Goal: Task Accomplishment & Management: Manage account settings

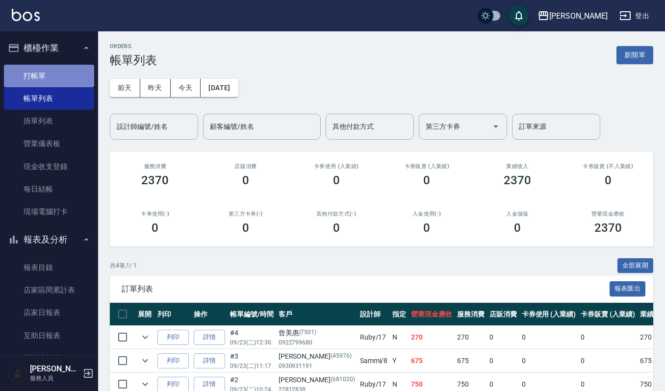
click at [64, 78] on link "打帳單" at bounding box center [49, 76] width 90 height 23
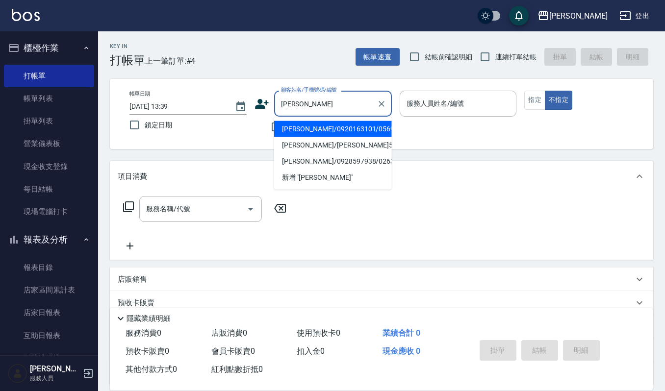
click at [338, 132] on li "[PERSON_NAME]/0920163101/05693" at bounding box center [333, 129] width 118 height 16
type input "[PERSON_NAME]/0920163101/05693"
type input "[PERSON_NAME]-4"
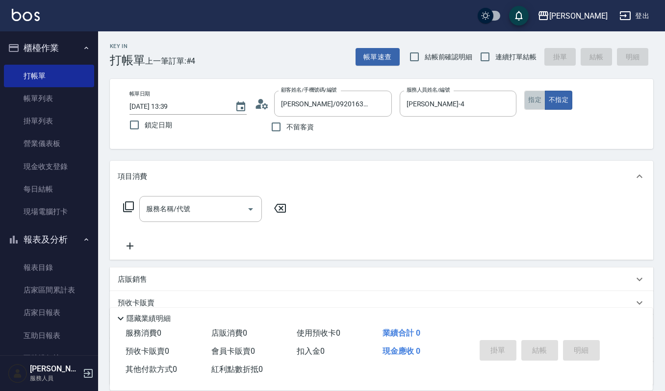
click at [539, 104] on button "指定" at bounding box center [534, 100] width 21 height 19
click at [205, 196] on div "服務名稱/代號" at bounding box center [200, 209] width 123 height 26
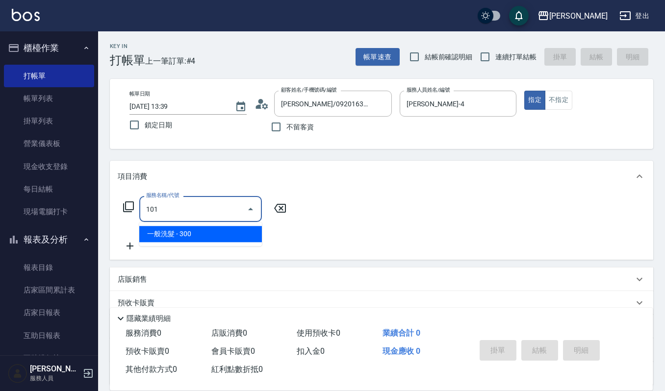
type input "一般洗髮(101)"
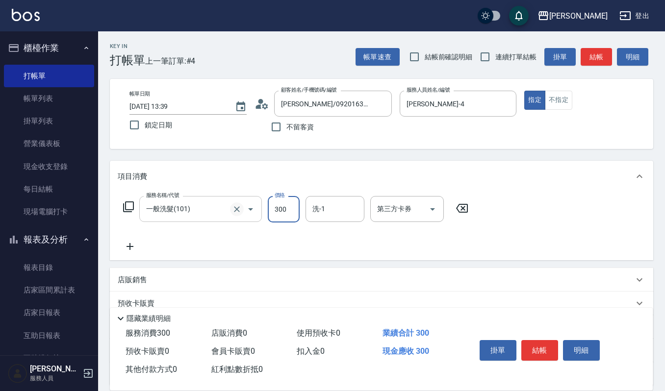
click at [242, 210] on button "Clear" at bounding box center [237, 210] width 14 height 14
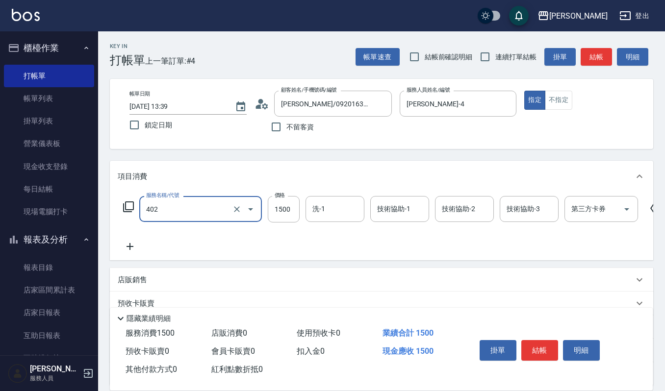
type input "打底染髮(402)"
type input "2000"
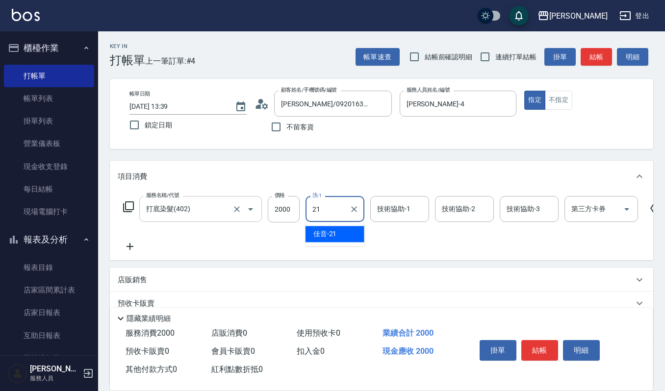
type input "佳音-21"
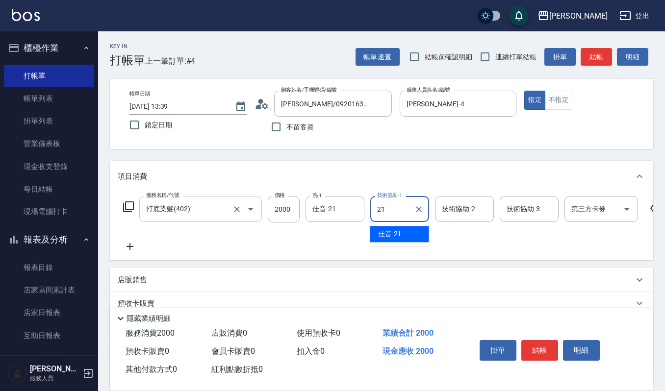
type input "佳音-21"
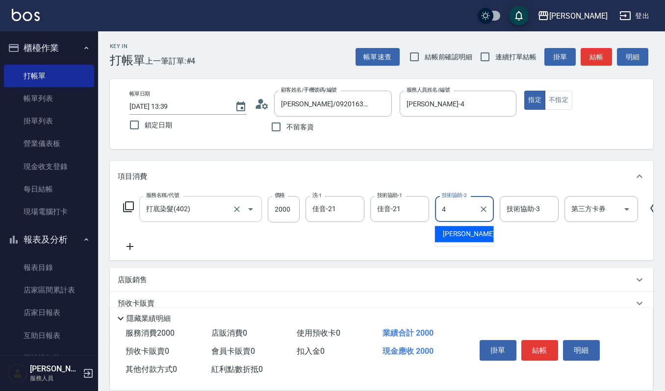
type input "[PERSON_NAME]-4"
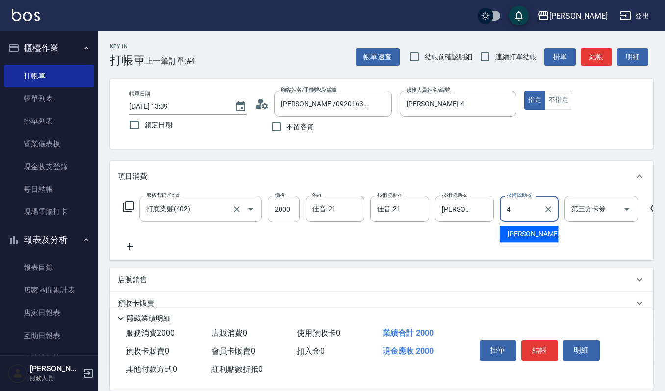
type input "[PERSON_NAME]-4"
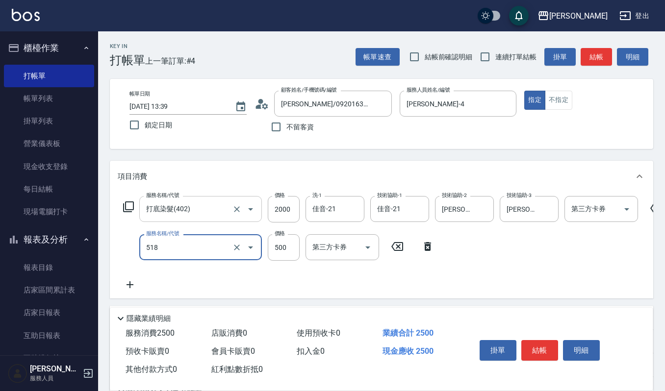
type input "(雲提)燙染前頭皮防護(518)"
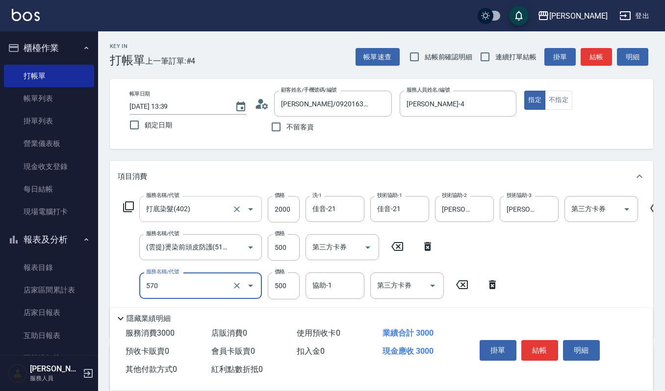
type input "(設計師自備)藍色小精靈(570)"
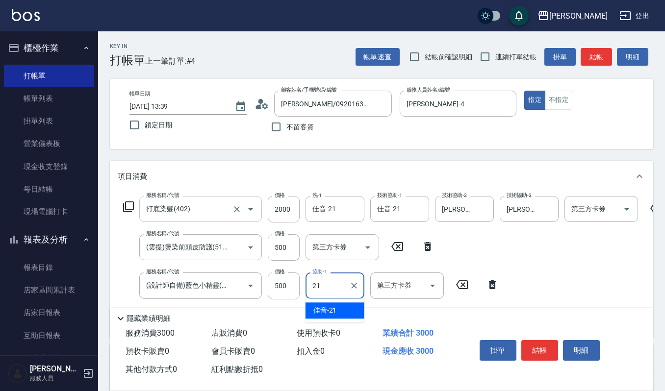
type input "佳音-21"
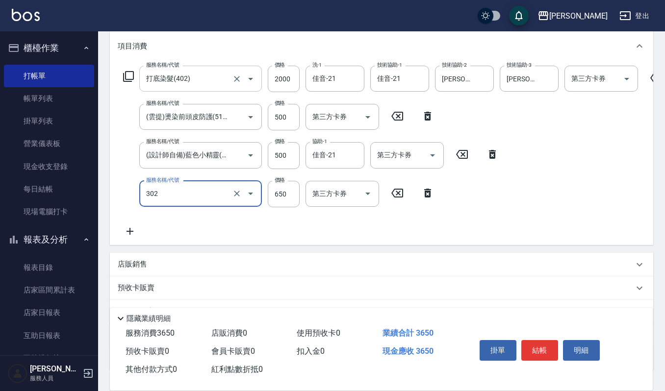
type input "經典剪髮-Gill(302)"
type input "600"
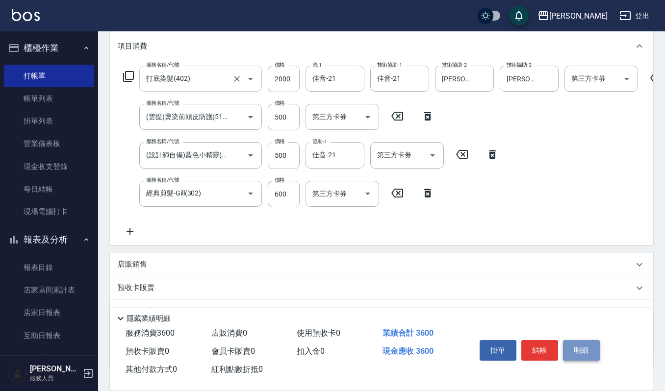
click at [573, 341] on button "明細" at bounding box center [581, 350] width 37 height 21
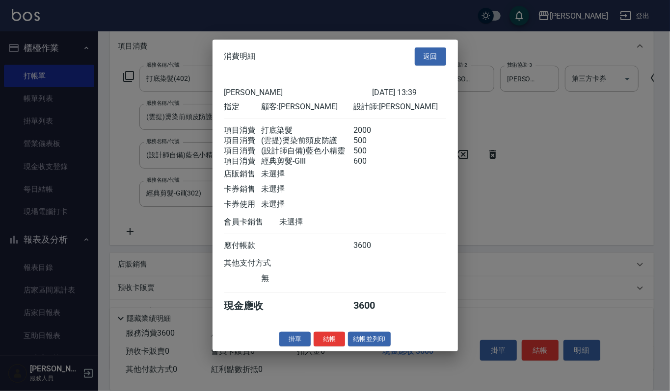
click at [375, 338] on div "消費明細 返回 上越[PERSON_NAME] [DATE] 13:39 指定 顧客: [PERSON_NAME] 設計師: [PERSON_NAME] 項目…" at bounding box center [334, 196] width 245 height 312
click at [370, 352] on div "消費明細 返回 上越[PERSON_NAME] [DATE] 13:39 指定 顧客: [PERSON_NAME] 設計師: [PERSON_NAME] 項目…" at bounding box center [334, 196] width 245 height 312
click at [369, 347] on button "結帳並列印" at bounding box center [369, 339] width 43 height 15
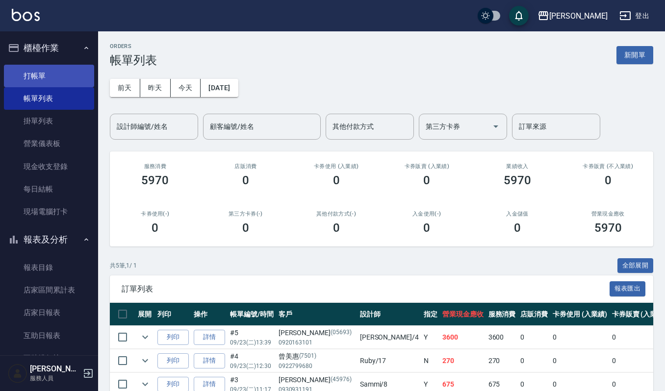
click at [24, 68] on link "打帳單" at bounding box center [49, 76] width 90 height 23
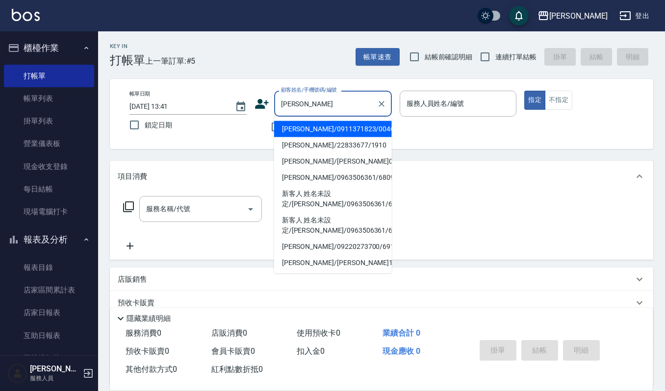
click at [309, 145] on li "[PERSON_NAME]/22833677/1910" at bounding box center [333, 145] width 118 height 16
type input "[PERSON_NAME]/22833677/1910"
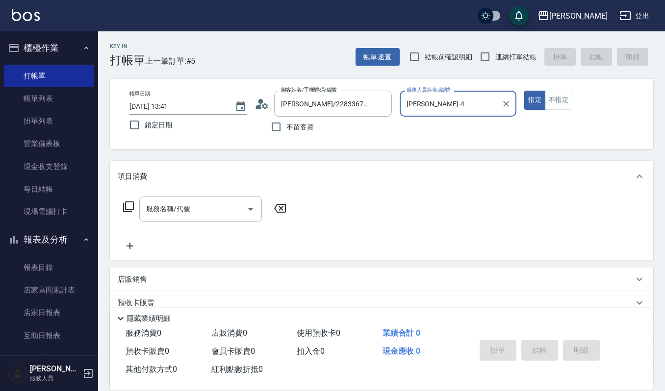
type input "[PERSON_NAME]-4"
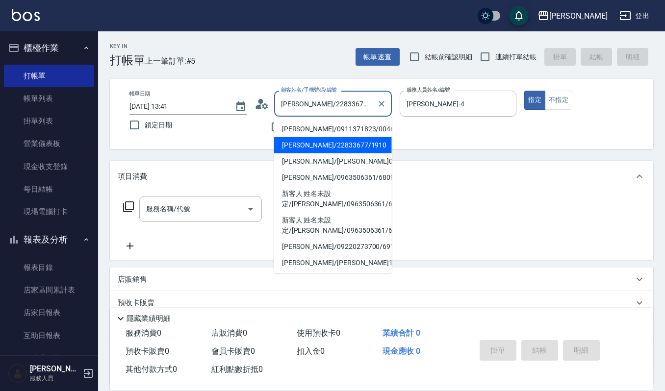
click at [340, 104] on input "[PERSON_NAME]/22833677/1910" at bounding box center [326, 103] width 94 height 17
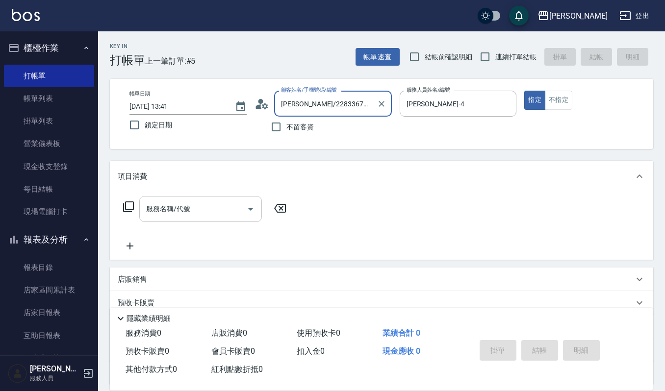
click at [181, 205] on div "服務名稱/代號 服務名稱/代號" at bounding box center [200, 209] width 123 height 26
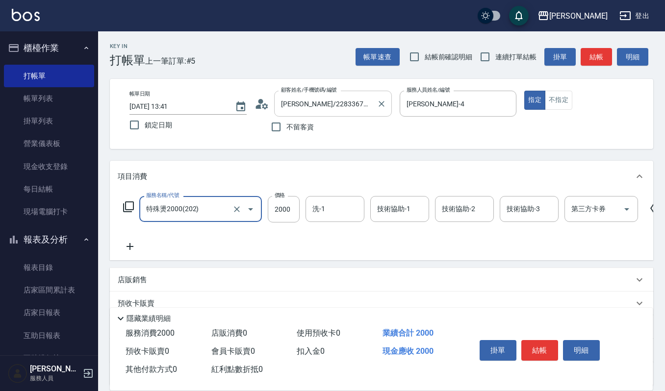
type input "特殊燙2000(202)"
type input "3200"
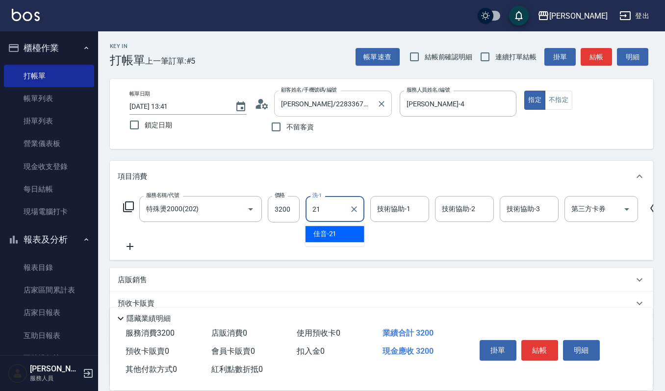
type input "佳音-21"
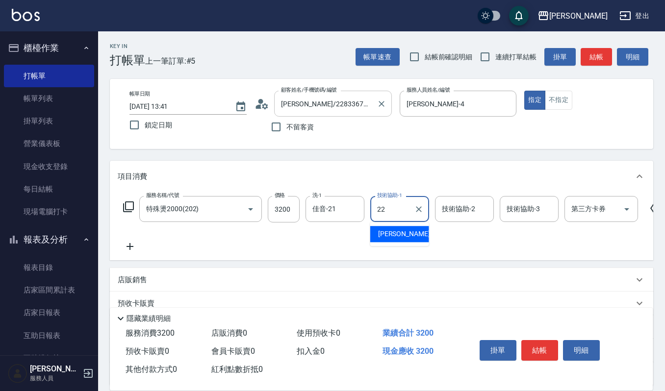
type input "2"
type input "佳音-21"
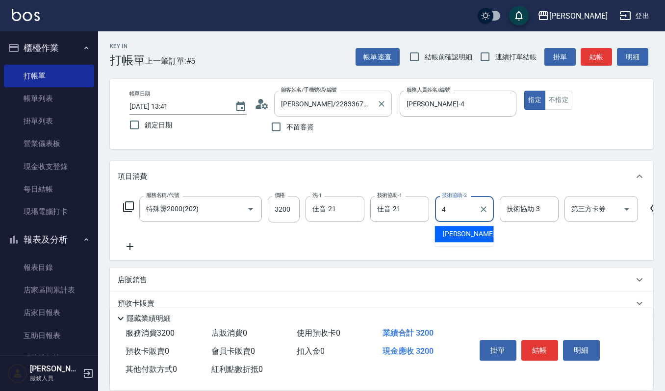
type input "[PERSON_NAME]-4"
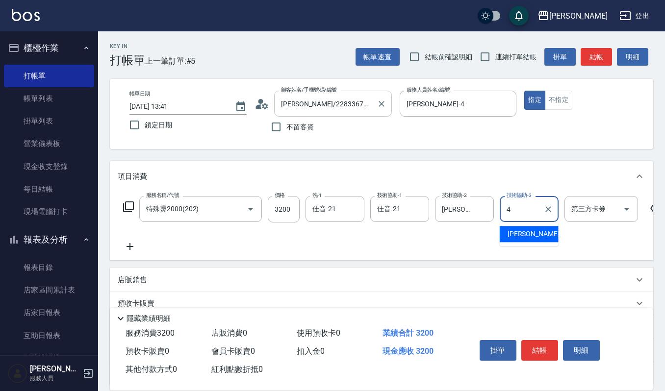
type input "[PERSON_NAME]-4"
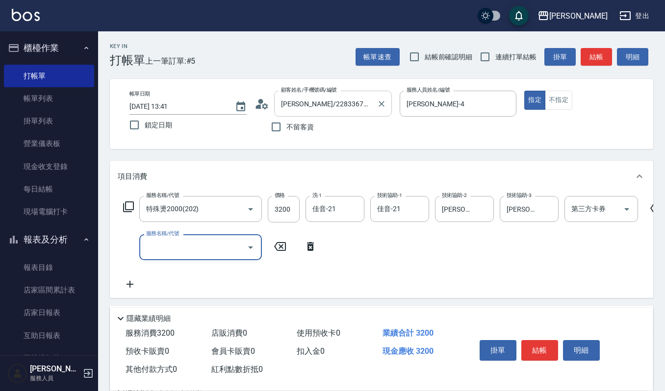
scroll to position [65, 0]
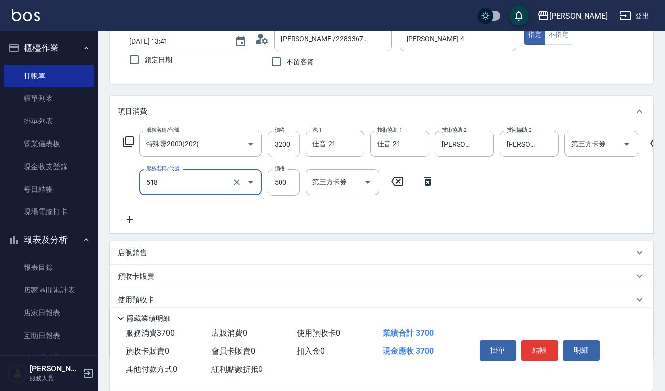
type input "(雲提)燙染前頭皮防護(518)"
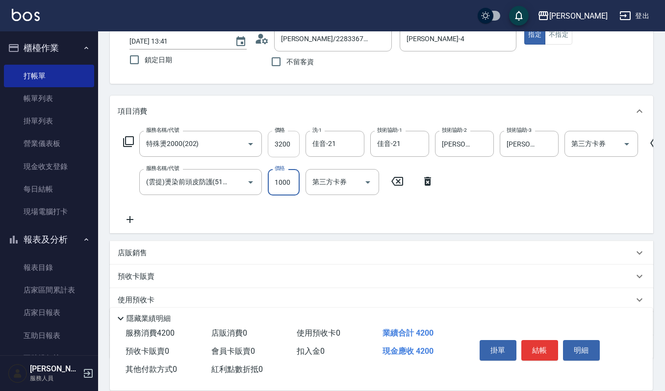
type input "1000"
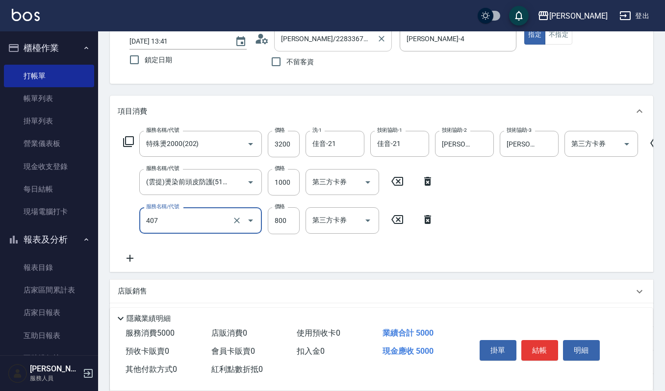
type input "補染(407)"
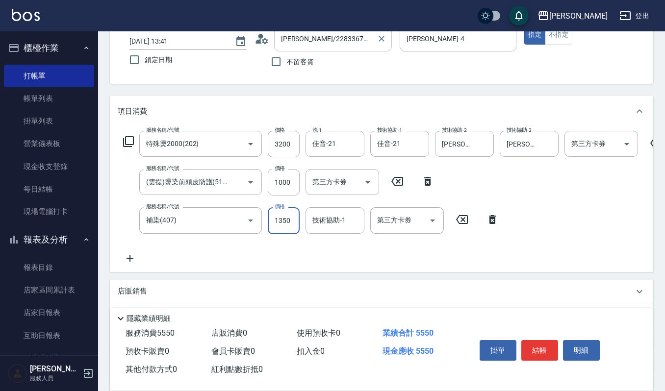
type input "1350"
type input "2"
type input "[PERSON_NAME]-4"
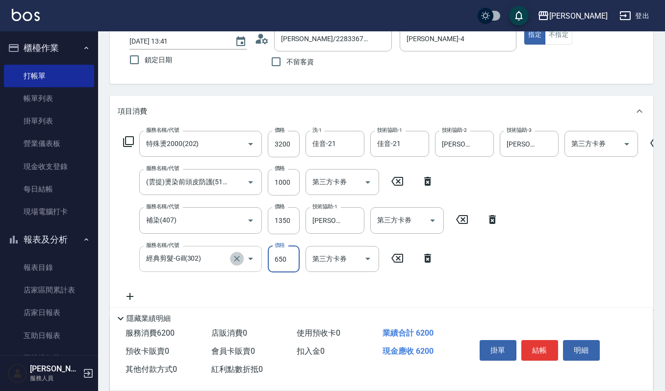
click at [240, 262] on icon "Clear" at bounding box center [237, 259] width 10 height 10
type input "經典剪髮-Gill(302)"
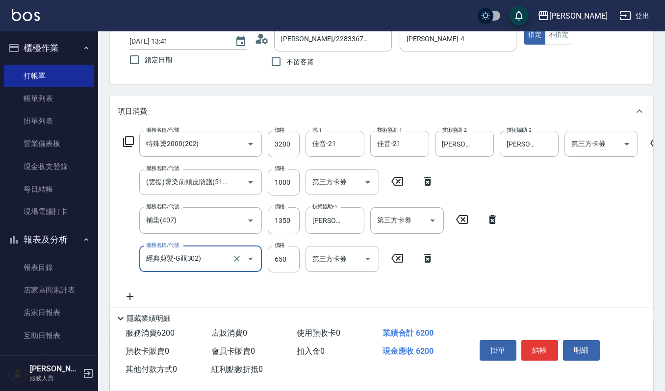
click at [242, 263] on div at bounding box center [243, 259] width 27 height 26
click at [234, 258] on icon "Clear" at bounding box center [237, 259] width 10 height 10
type input "7"
type input "(設計師自備)藍色小精靈(570)"
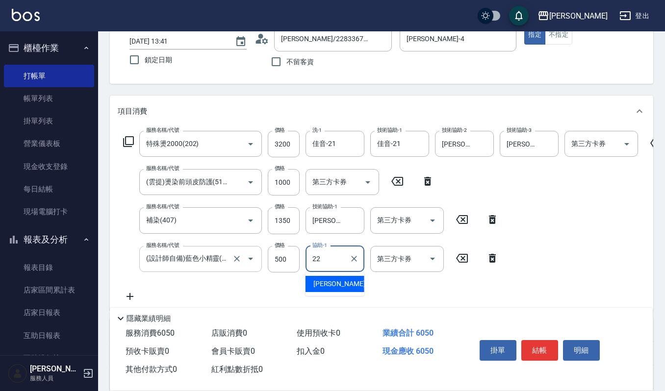
type input "[PERSON_NAME]-22"
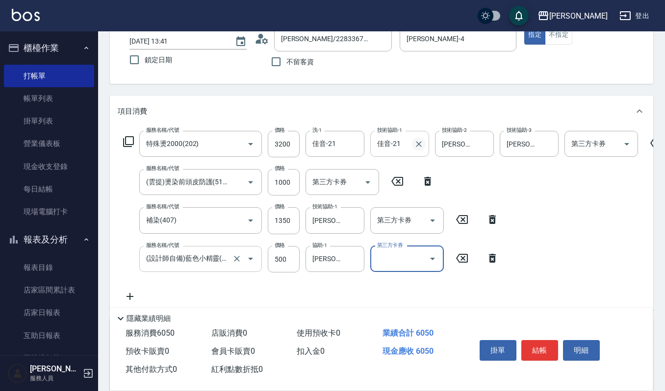
click at [421, 143] on icon "Clear" at bounding box center [419, 144] width 10 height 10
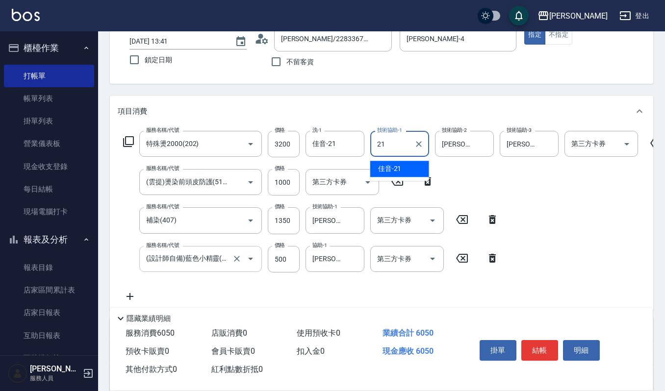
type input "佳音-21"
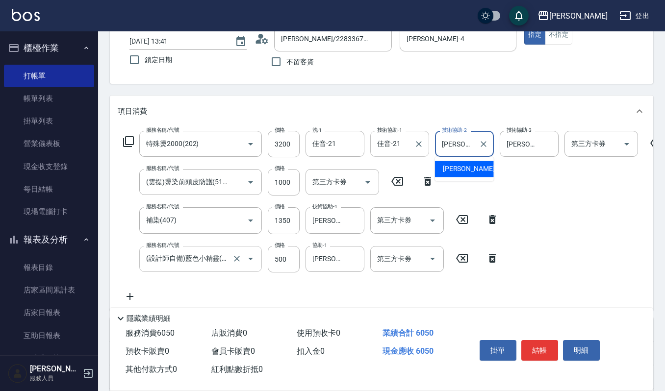
type input "吉"
type input "[PERSON_NAME]-22"
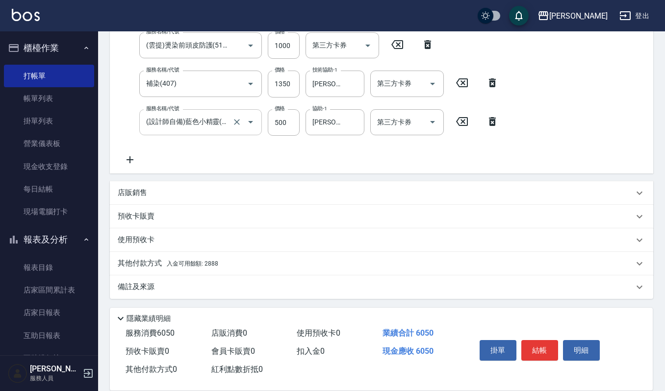
scroll to position [211, 0]
click at [186, 264] on span "入金可用餘額: 2888" at bounding box center [193, 263] width 52 height 7
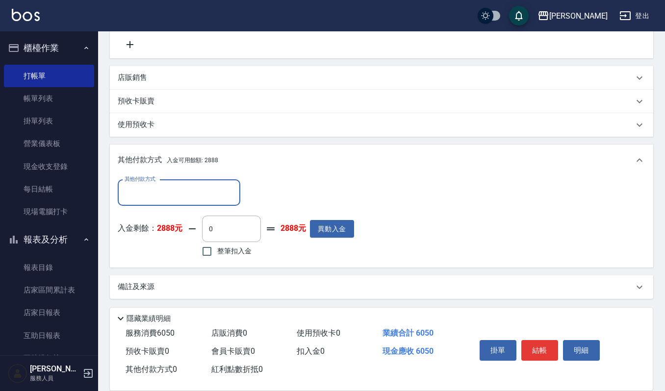
scroll to position [327, 0]
click at [220, 251] on span "整筆扣入金" at bounding box center [234, 251] width 34 height 10
click at [217, 251] on input "整筆扣入金" at bounding box center [207, 251] width 21 height 21
checkbox input "true"
type input "2888"
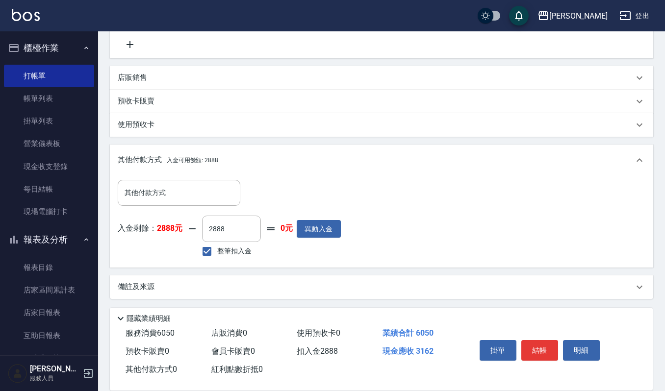
click at [219, 252] on span "整筆扣入金" at bounding box center [234, 251] width 34 height 10
click at [217, 252] on input "整筆扣入金" at bounding box center [207, 251] width 21 height 21
checkbox input "false"
type input "0"
click at [219, 252] on span "整筆扣入金" at bounding box center [234, 251] width 34 height 10
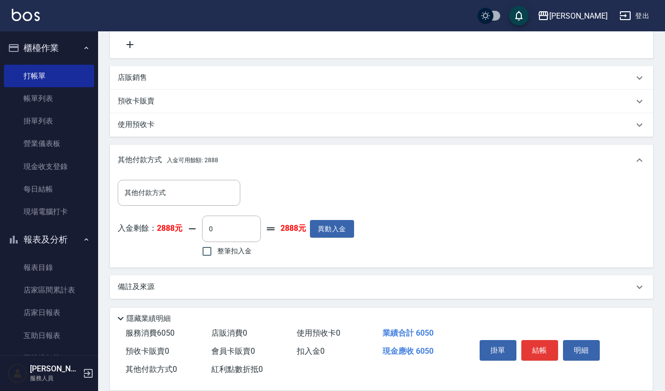
click at [217, 252] on input "整筆扣入金" at bounding box center [207, 251] width 21 height 21
checkbox input "true"
type input "2888"
click at [219, 252] on span "整筆扣入金" at bounding box center [234, 251] width 34 height 10
click at [217, 252] on input "整筆扣入金" at bounding box center [207, 251] width 21 height 21
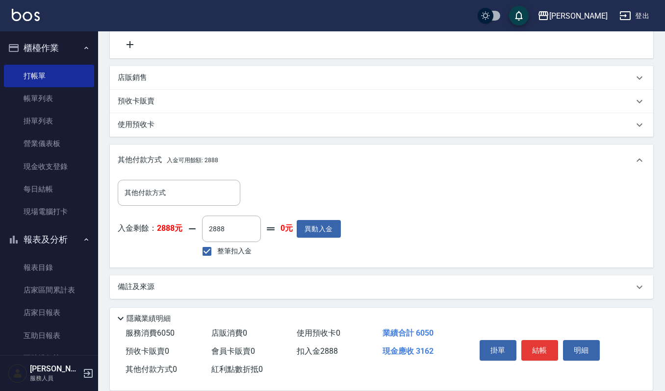
checkbox input "false"
type input "0"
drag, startPoint x: 208, startPoint y: 246, endPoint x: 210, endPoint y: 254, distance: 7.5
click at [208, 247] on input "整筆扣入金" at bounding box center [207, 251] width 21 height 21
checkbox input "true"
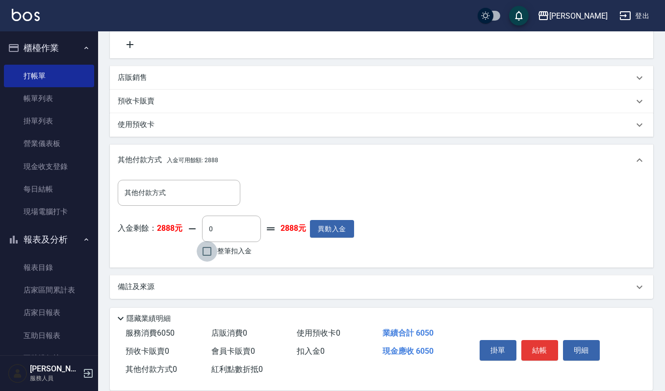
type input "2888"
click at [184, 100] on div "預收卡販賣" at bounding box center [376, 101] width 516 height 10
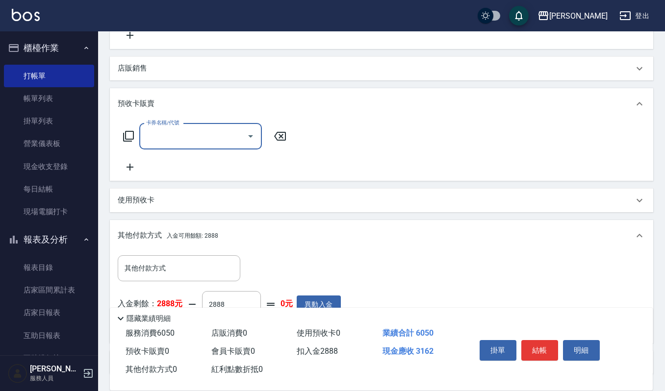
scroll to position [0, 0]
click at [184, 105] on div "預收卡販賣" at bounding box center [382, 103] width 544 height 31
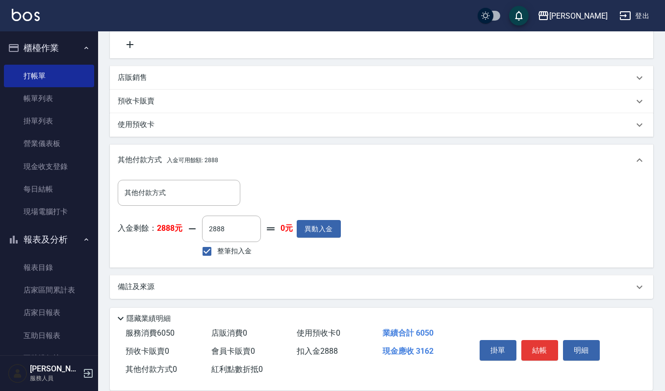
click at [185, 78] on div "店販銷售" at bounding box center [376, 78] width 516 height 10
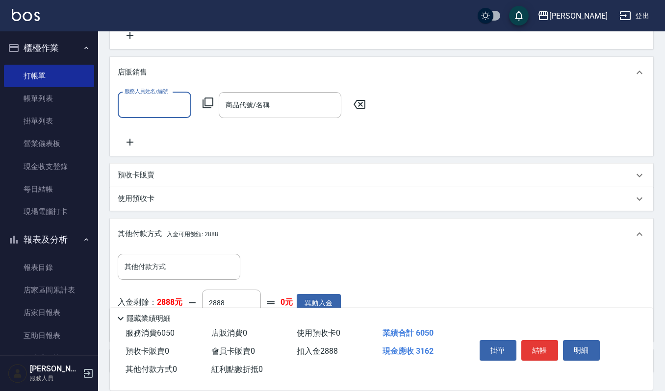
scroll to position [0, 0]
click at [185, 78] on div "店販銷售" at bounding box center [376, 72] width 516 height 10
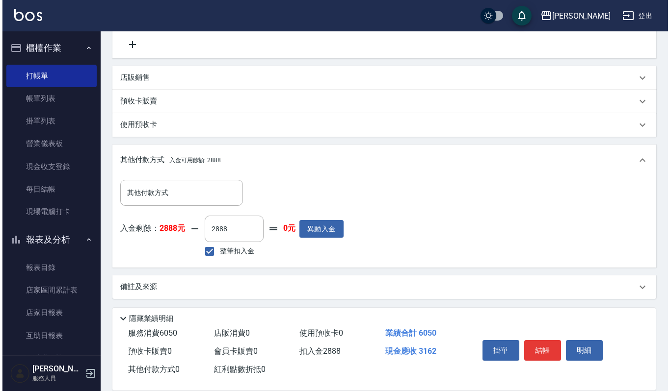
scroll to position [0, 0]
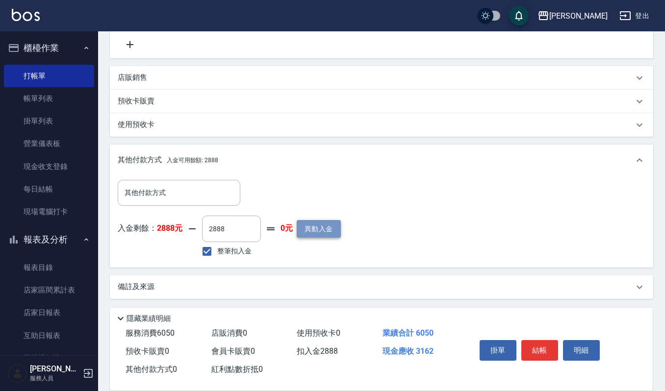
click at [328, 236] on button "異動入金" at bounding box center [319, 229] width 44 height 18
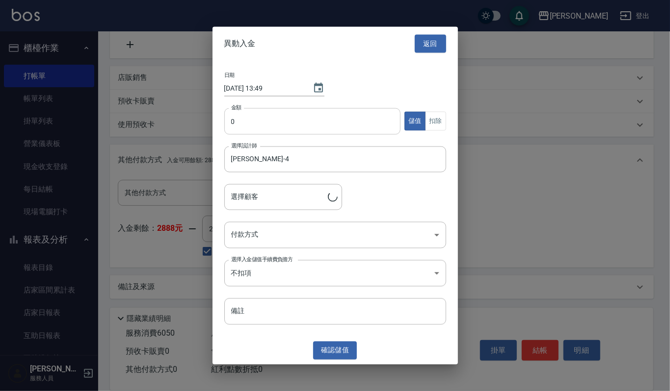
type input "[PERSON_NAME]/22833677/1910"
click at [291, 120] on input "0" at bounding box center [312, 121] width 177 height 26
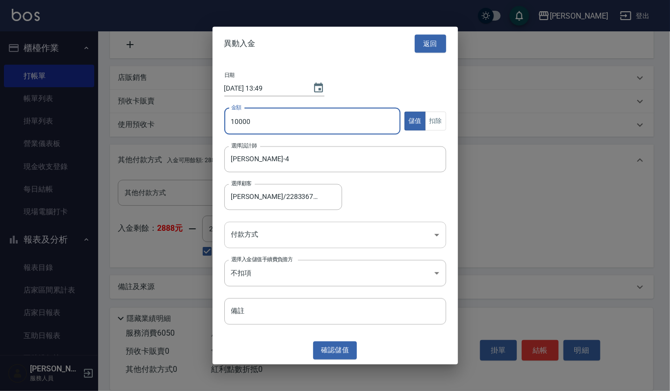
type input "10000"
click at [260, 230] on body "上越[PERSON_NAME] 登出 櫃檯作業 打帳單 帳單列表 掛單列表 營業儀表板 現金收支登錄 每日結帳 現場電腦打卡 報表及分析 報表目錄 店家區間累…" at bounding box center [335, 37] width 670 height 709
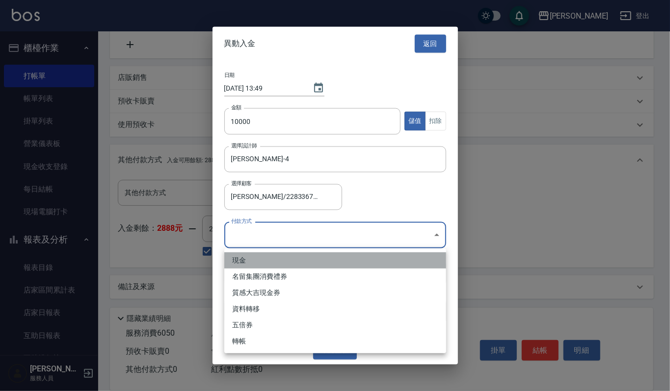
click at [241, 257] on li "現金" at bounding box center [335, 261] width 222 height 16
type input "現金"
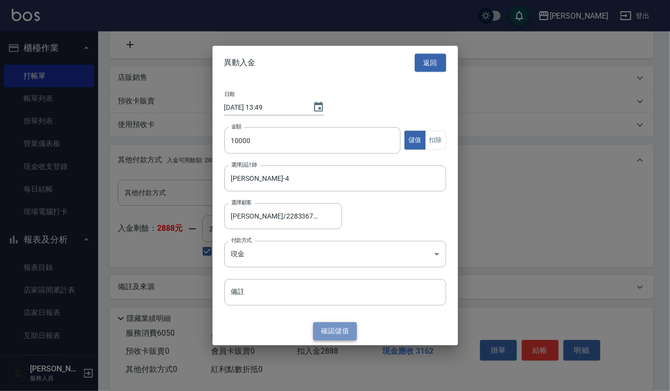
click at [327, 333] on button "確認 儲值" at bounding box center [335, 332] width 44 height 18
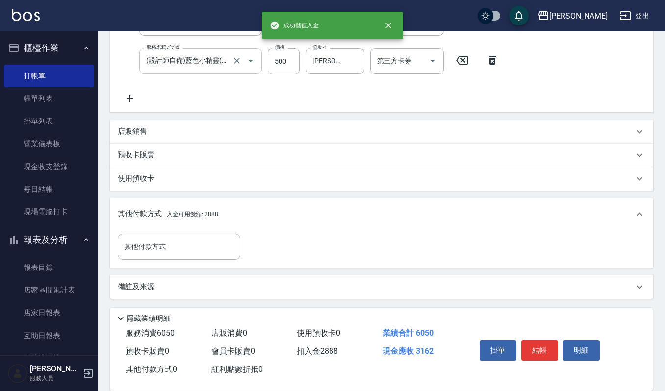
scroll to position [327, 0]
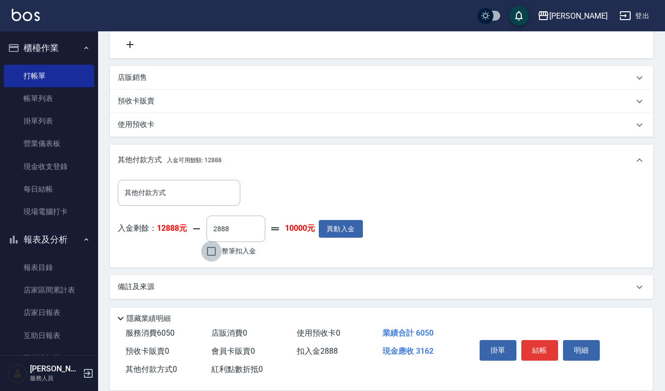
click at [212, 250] on input "整筆扣入金" at bounding box center [211, 251] width 21 height 21
checkbox input "true"
type input "0"
click at [212, 250] on input "整筆扣入金" at bounding box center [211, 251] width 21 height 21
checkbox input "false"
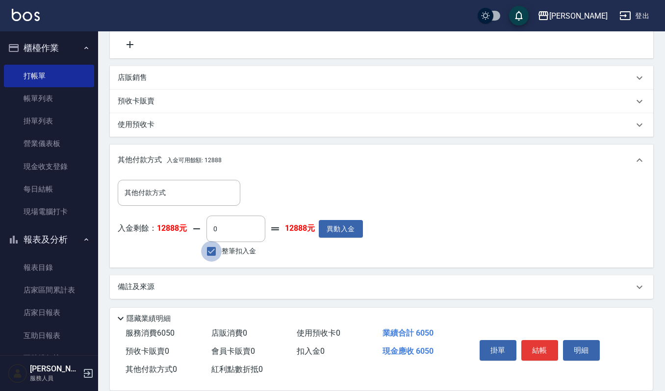
type input "6050"
click at [569, 350] on button "明細" at bounding box center [581, 350] width 37 height 21
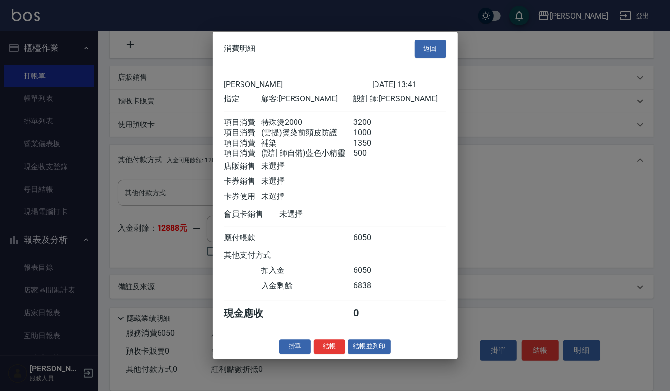
click at [519, 242] on div at bounding box center [335, 195] width 670 height 391
click at [439, 40] on button "返回" at bounding box center [430, 49] width 31 height 18
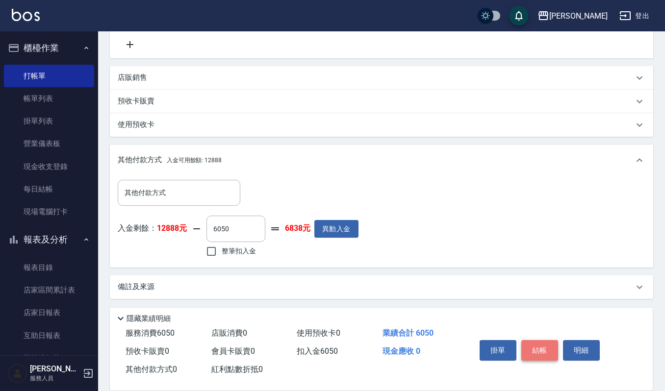
click at [542, 348] on button "結帳" at bounding box center [539, 350] width 37 height 21
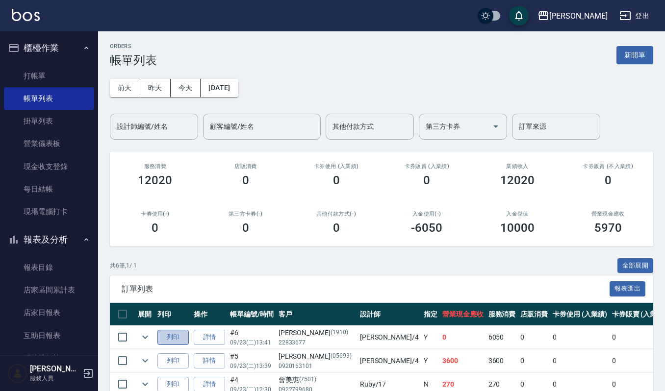
click at [179, 336] on button "列印" at bounding box center [172, 337] width 31 height 15
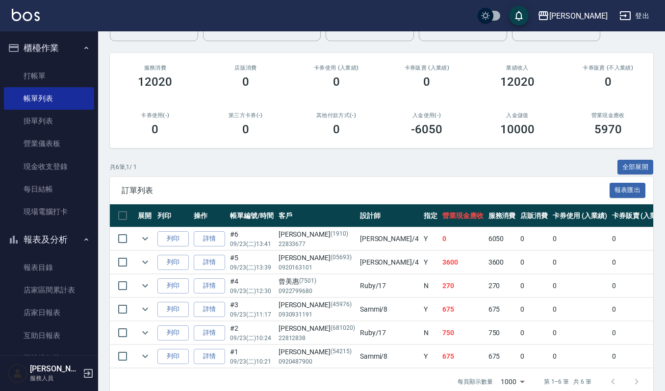
scroll to position [126, 0]
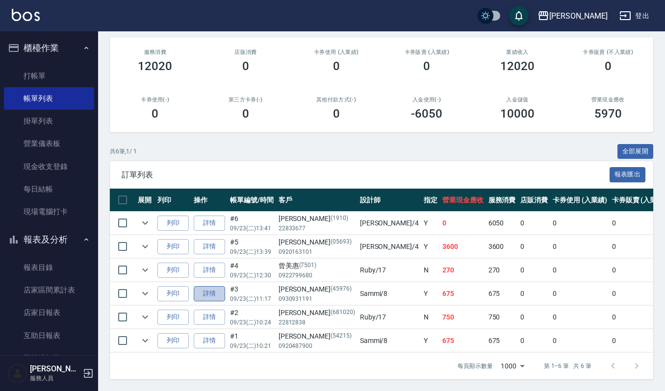
click at [208, 286] on link "詳情" at bounding box center [209, 293] width 31 height 15
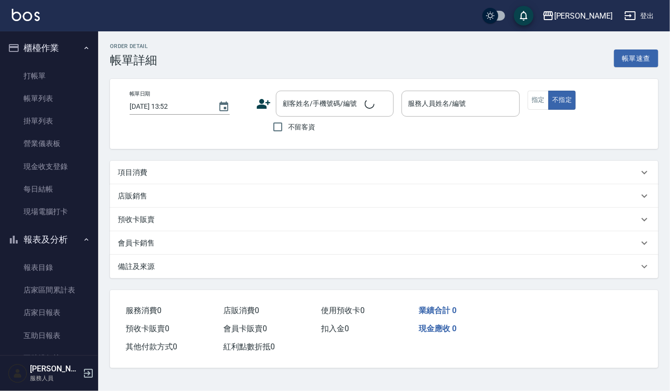
type input "[DATE] 11:17"
type input "Sammi-8"
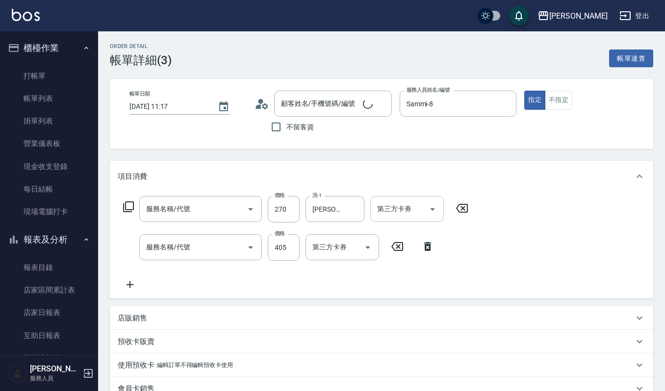
type input "一般洗髮(101)"
type input "創意剪髮(301)"
type input "[PERSON_NAME]/0930931191/45976"
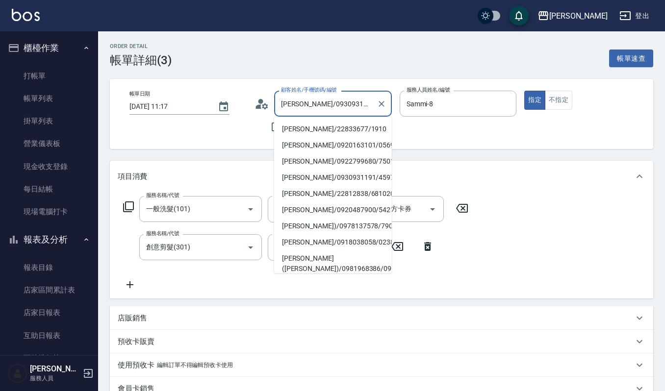
drag, startPoint x: 281, startPoint y: 101, endPoint x: 300, endPoint y: 103, distance: 19.2
click at [301, 103] on input "[PERSON_NAME]/0930931191/45976" at bounding box center [326, 103] width 94 height 17
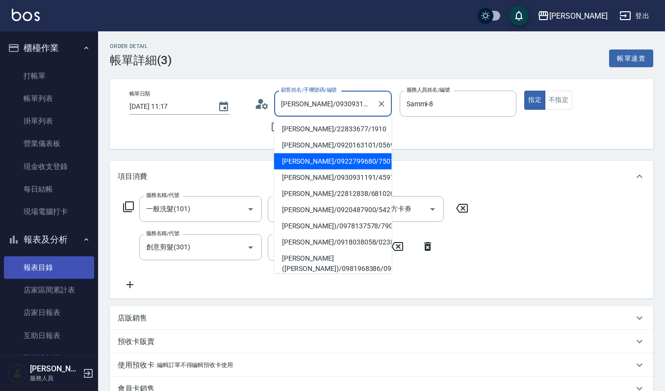
click at [34, 265] on link "報表目錄" at bounding box center [49, 268] width 90 height 23
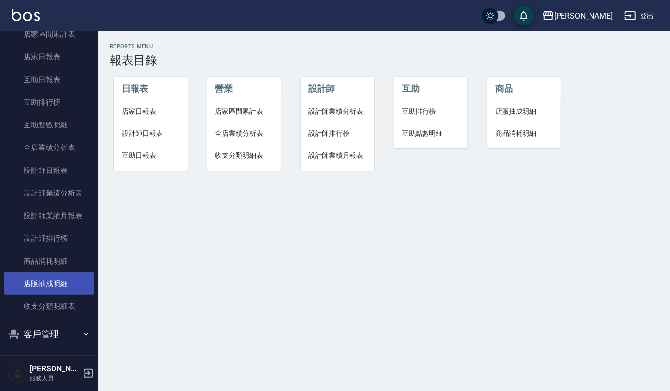
scroll to position [259, 0]
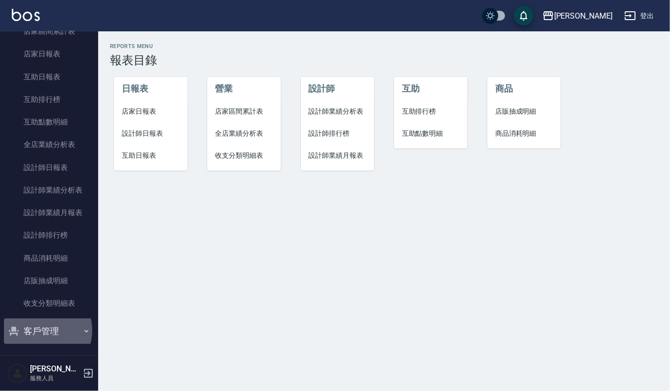
click at [44, 331] on button "客戶管理" at bounding box center [49, 332] width 90 height 26
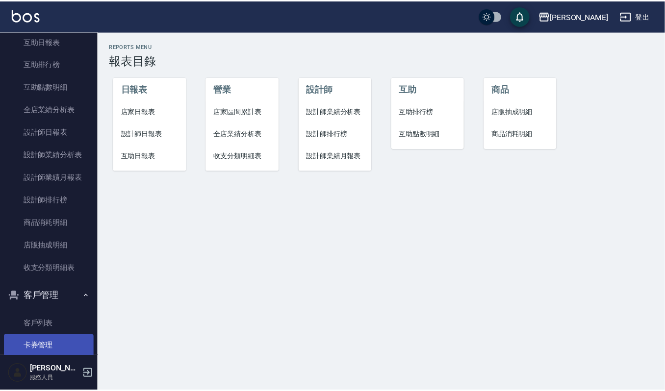
scroll to position [335, 0]
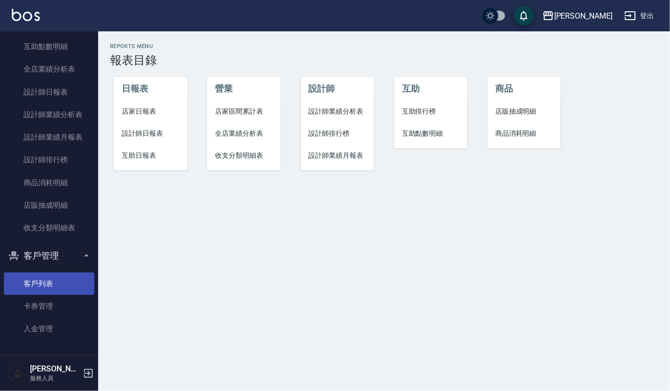
click at [43, 282] on link "客戶列表" at bounding box center [49, 284] width 90 height 23
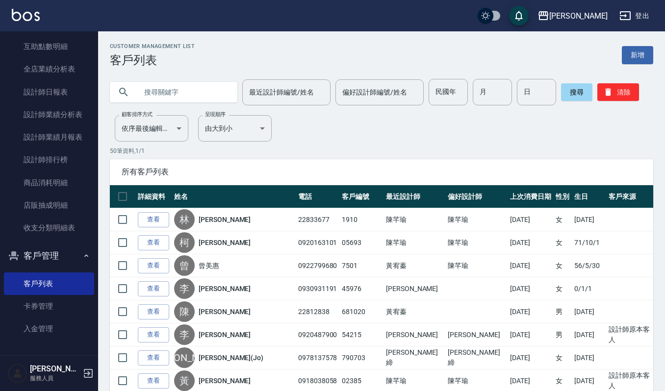
paste input "[PERSON_NAME]"
type input "[PERSON_NAME]"
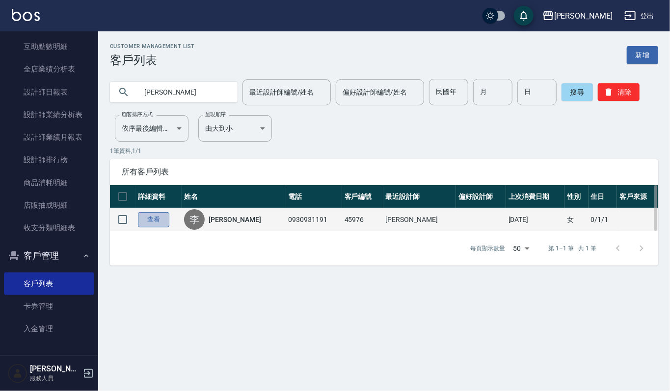
click at [153, 220] on link "查看" at bounding box center [153, 219] width 31 height 15
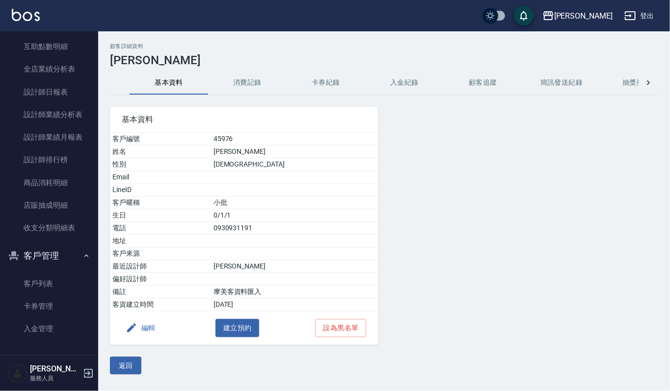
click at [143, 331] on button "編輯" at bounding box center [141, 328] width 38 height 18
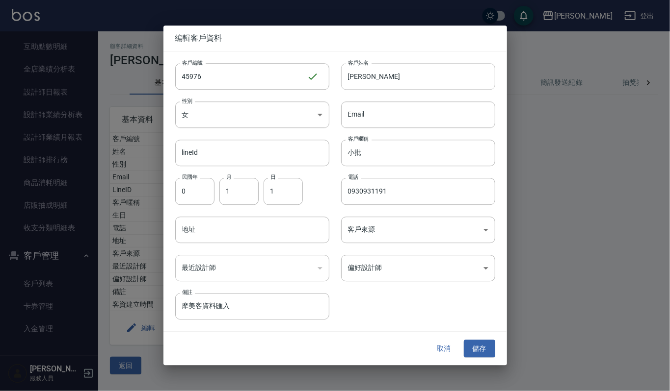
click at [384, 75] on input "[PERSON_NAME]" at bounding box center [418, 76] width 154 height 26
click at [368, 79] on input "[PERSON_NAME]批" at bounding box center [418, 76] width 154 height 26
click at [395, 78] on input "[PERSON_NAME](小批" at bounding box center [418, 76] width 154 height 26
type input "[PERSON_NAME]小批)"
click at [483, 342] on button "儲存" at bounding box center [479, 349] width 31 height 18
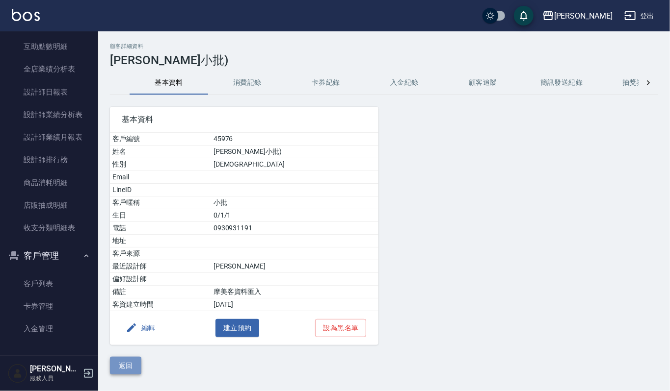
click at [130, 362] on button "返回" at bounding box center [125, 366] width 31 height 18
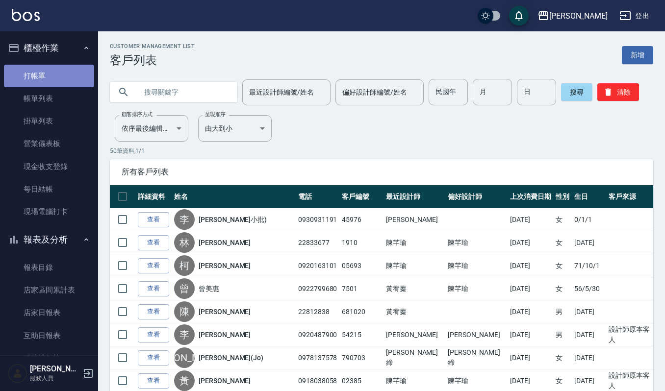
click at [55, 73] on link "打帳單" at bounding box center [49, 76] width 90 height 23
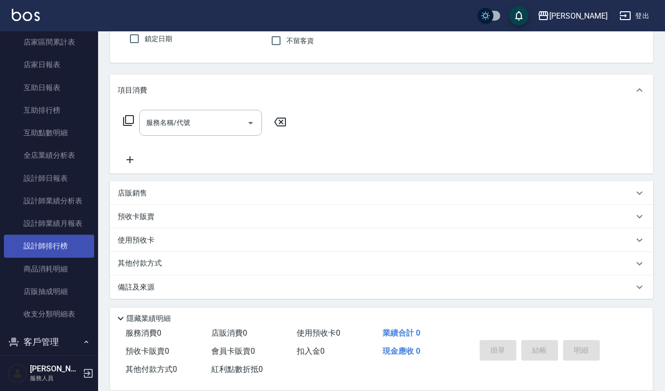
scroll to position [269, 0]
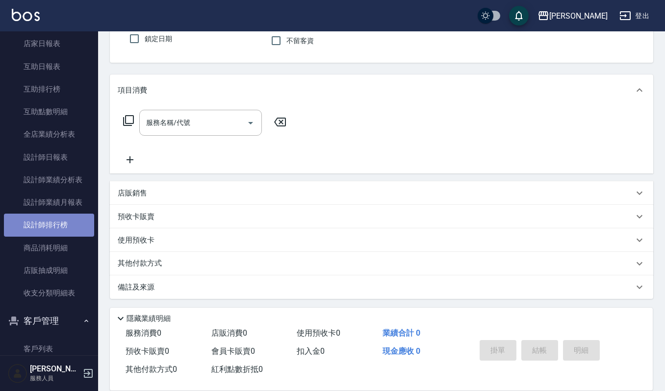
click at [55, 224] on link "設計師排行榜" at bounding box center [49, 225] width 90 height 23
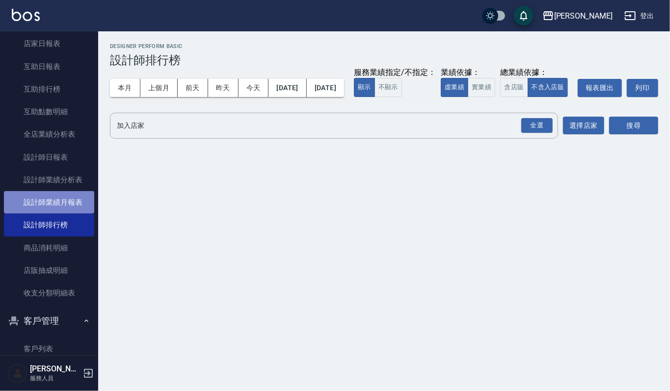
click at [57, 199] on link "設計師業績月報表" at bounding box center [49, 202] width 90 height 23
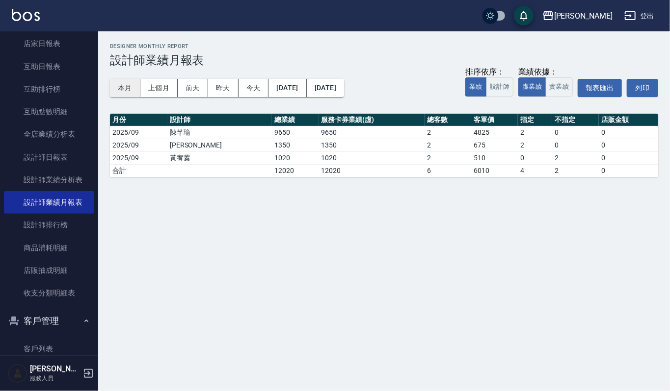
click at [130, 85] on button "本月" at bounding box center [125, 88] width 30 height 18
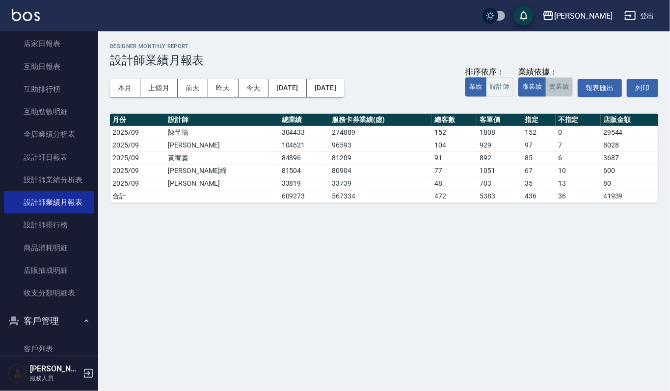
click at [554, 87] on button "實業績" at bounding box center [558, 87] width 27 height 19
click at [532, 86] on button "虛業績" at bounding box center [531, 87] width 27 height 19
drag, startPoint x: 93, startPoint y: 260, endPoint x: 89, endPoint y: 131, distance: 128.6
click at [89, 131] on nav "櫃檯作業 打帳單 帳單列表 掛單列表 營業儀表板 現金收支登錄 每日結帳 現場電腦打卡 報表及分析 報表目錄 店家區間累計表 店家日報表 互助日報表 互助排行…" at bounding box center [49, 193] width 98 height 324
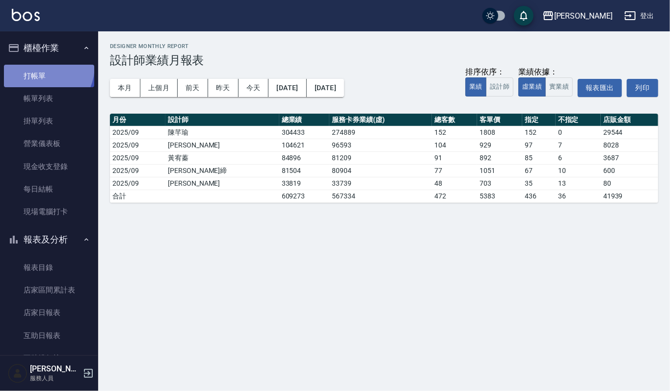
click at [36, 65] on link "打帳單" at bounding box center [49, 76] width 90 height 23
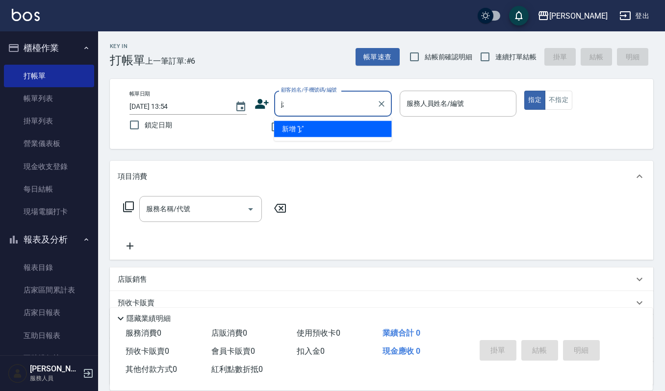
type input "j"
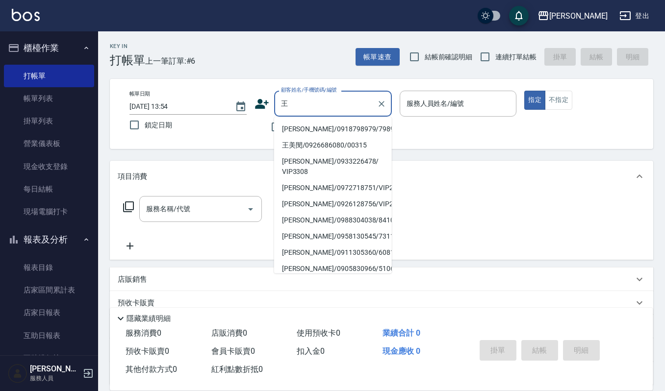
scroll to position [9, 0]
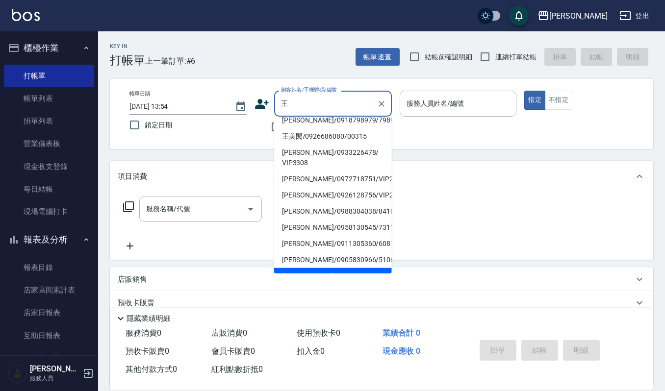
type input "[PERSON_NAME]/0932391430/VIP2266"
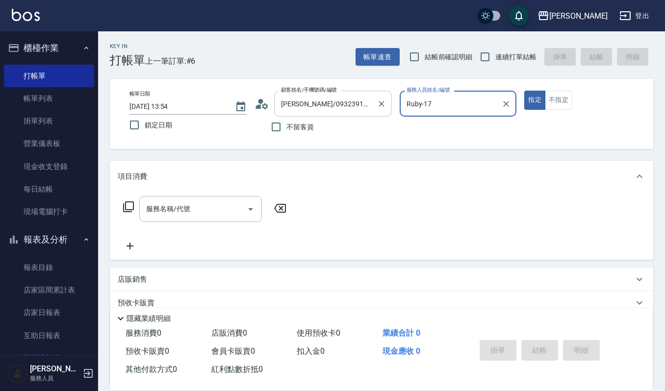
type input "Ruby-17"
click at [524, 91] on button "指定" at bounding box center [534, 100] width 21 height 19
type button "true"
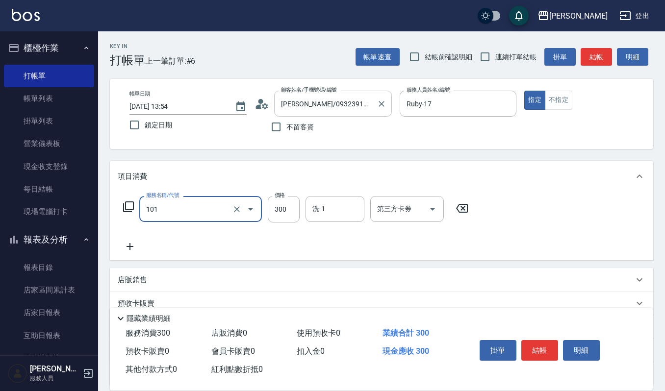
type input "一般洗髮(101)"
type input "270"
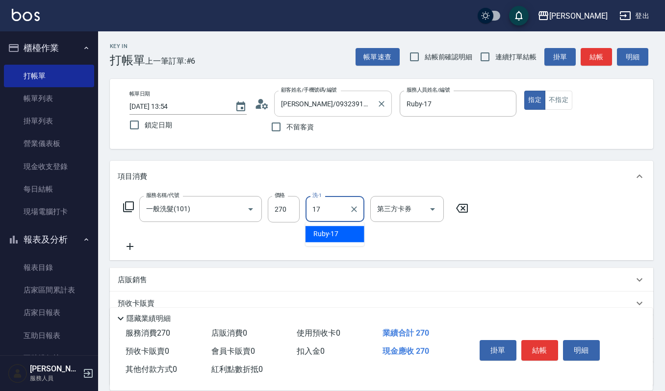
type input "Ruby-17"
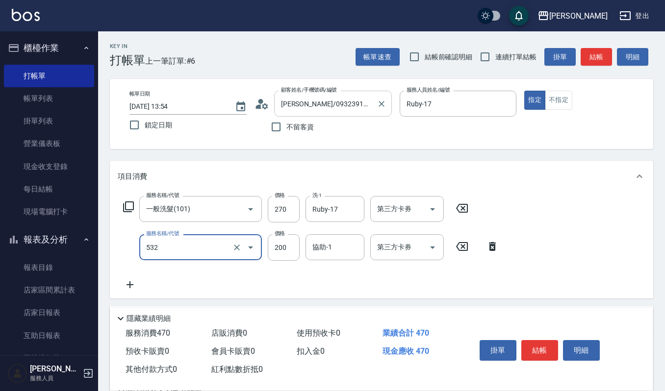
type input "自備複方.亞士(532)"
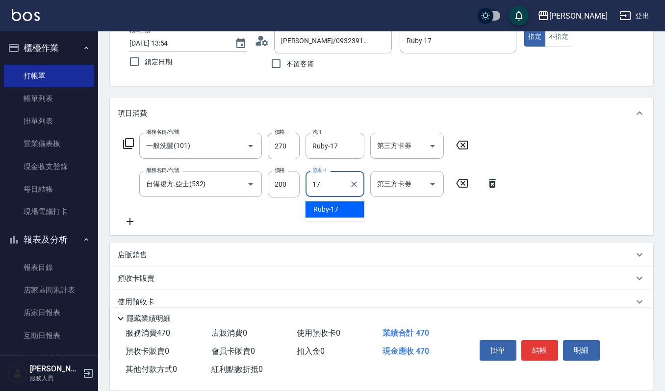
scroll to position [125, 0]
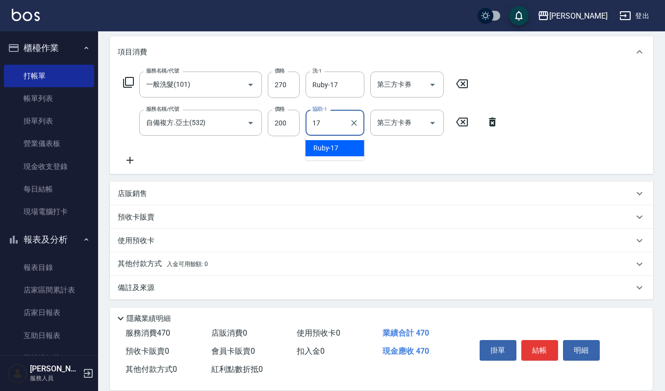
type input "17"
click at [139, 190] on p "店販銷售" at bounding box center [132, 194] width 29 height 10
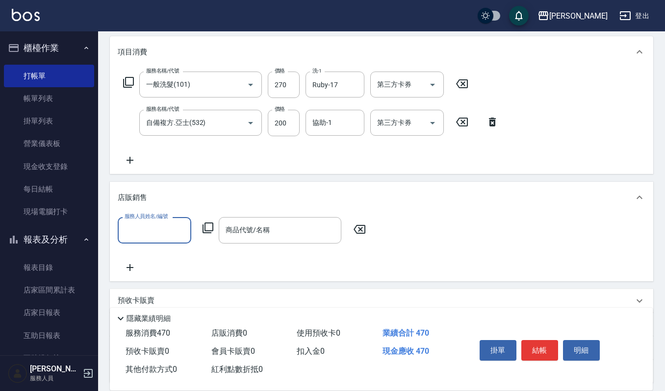
scroll to position [0, 0]
type input "Ruby-17"
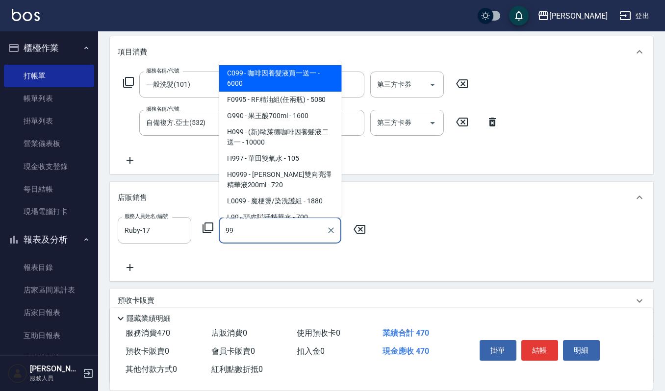
type input "9"
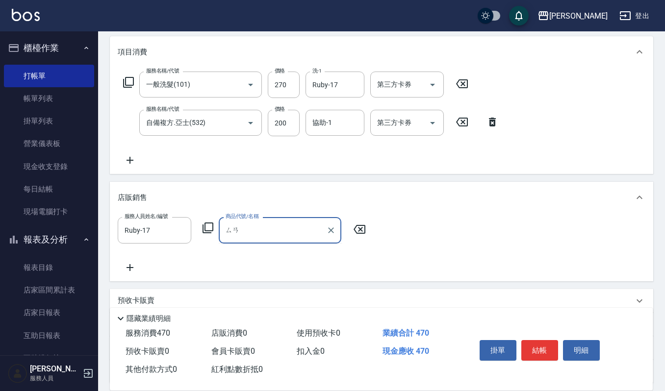
type input "三"
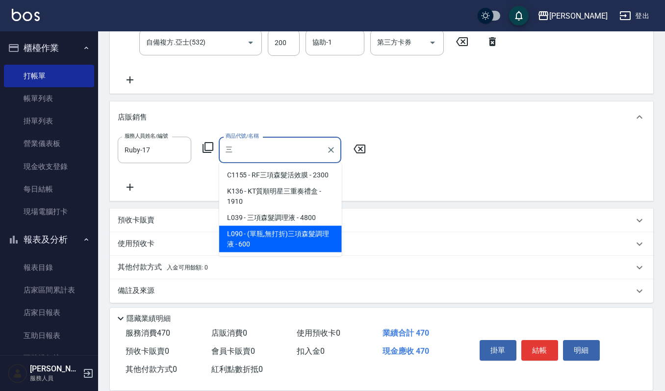
scroll to position [208, 0]
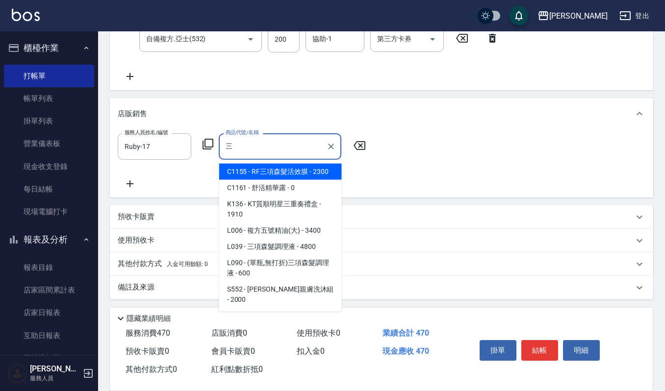
click at [286, 148] on input "三" at bounding box center [272, 146] width 99 height 17
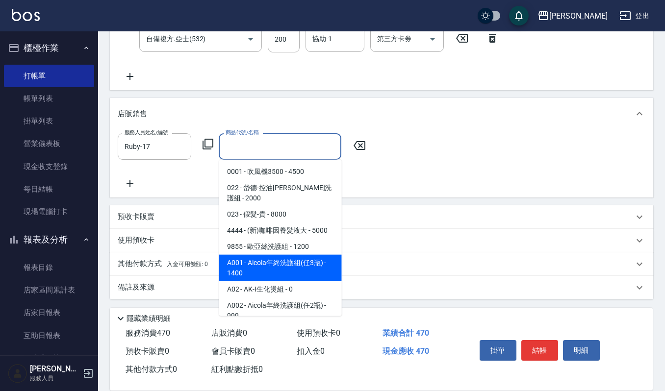
click at [291, 259] on span "A001 - Aicola年終洗護組(任3瓶) - 1400" at bounding box center [280, 268] width 123 height 26
type input "Aicola年終洗護組(任3瓶)"
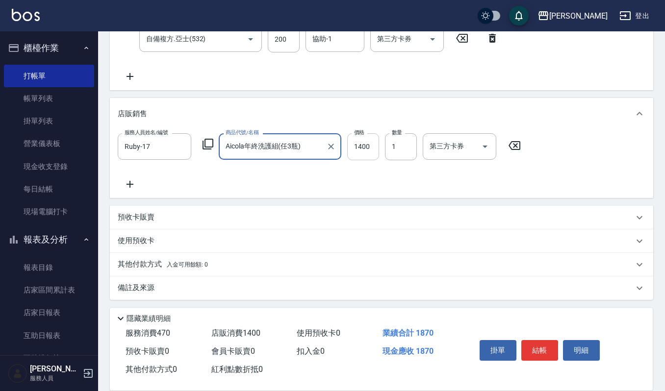
click at [370, 141] on input "1400" at bounding box center [363, 146] width 32 height 26
type input "999"
click at [539, 348] on button "結帳" at bounding box center [539, 350] width 37 height 21
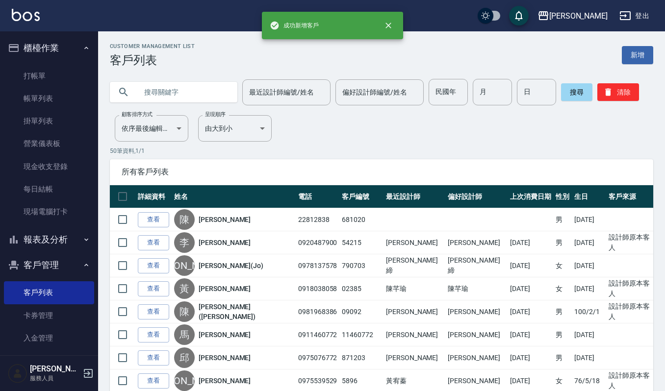
click at [163, 99] on input "text" at bounding box center [183, 92] width 92 height 26
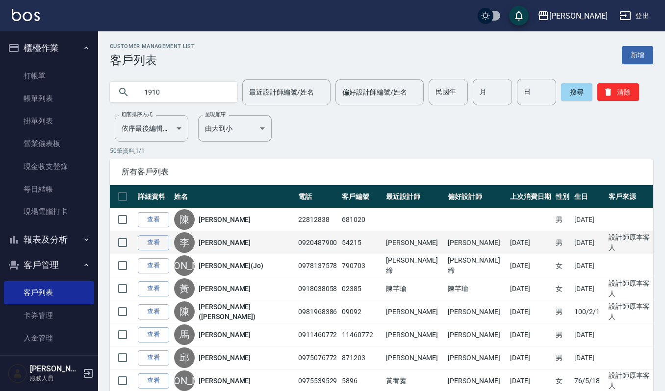
type input "1910"
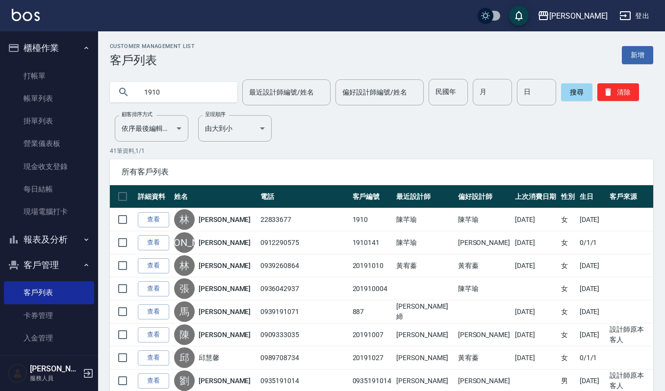
click at [151, 206] on th "詳細資料" at bounding box center [153, 196] width 36 height 23
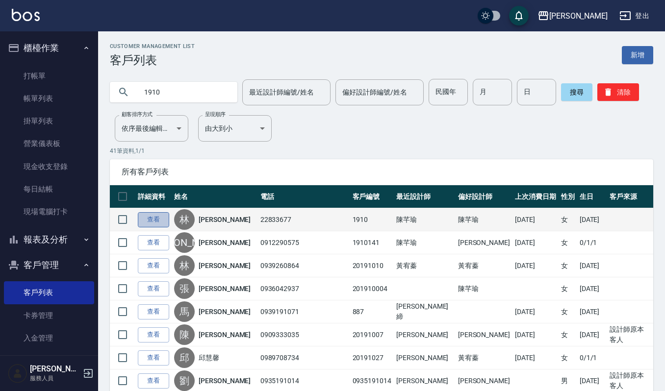
click at [147, 224] on link "查看" at bounding box center [153, 219] width 31 height 15
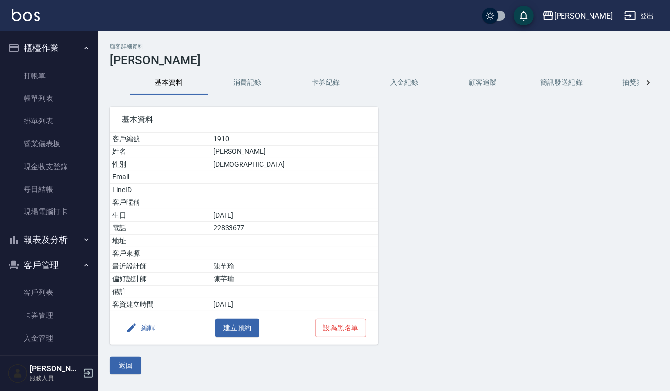
click at [253, 72] on button "消費記錄" at bounding box center [247, 83] width 78 height 24
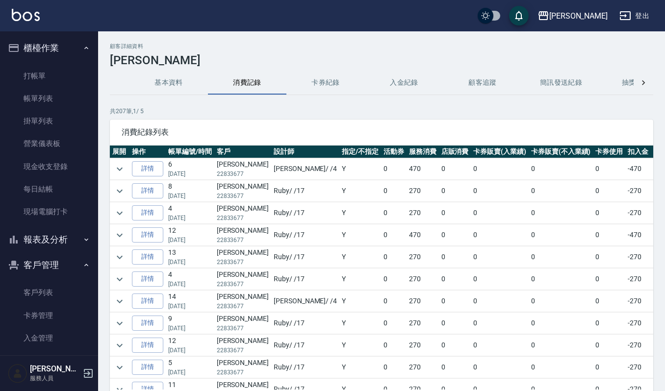
click at [107, 162] on div "顧客詳細資料 林玉玲 基本資料 消費記錄 卡券紀錄 入金紀錄 顧客追蹤 簡訊發送紀錄 抽獎券紀錄 共 207 筆, 1 / 5 消費紀錄列表 展開 操作 帳單…" at bounding box center [381, 244] width 567 height 403
click at [116, 166] on icon "expand row" at bounding box center [120, 169] width 12 height 12
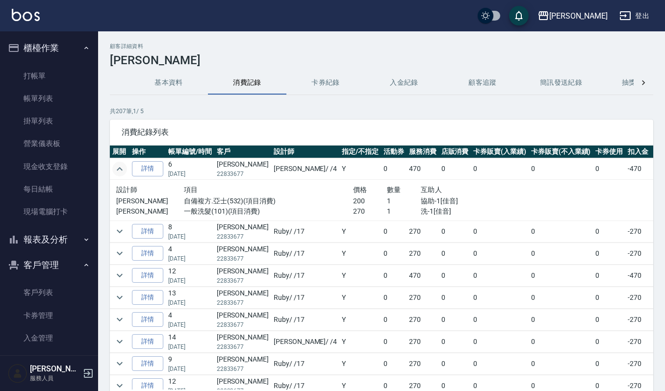
scroll to position [196, 0]
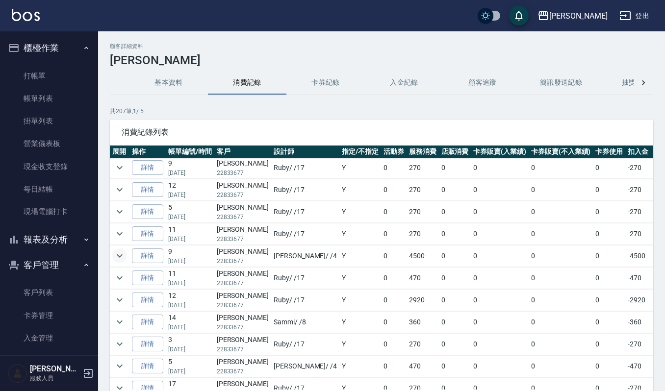
click at [119, 254] on td at bounding box center [120, 256] width 20 height 22
click at [119, 254] on icon "expand row" at bounding box center [120, 256] width 12 height 12
